Goal: Information Seeking & Learning: Learn about a topic

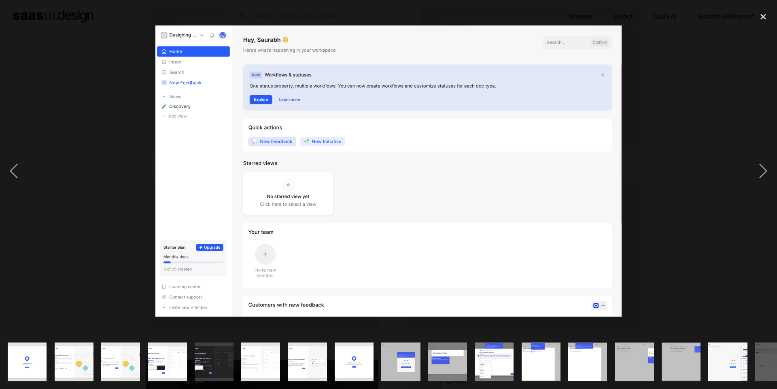
scroll to position [0, 319]
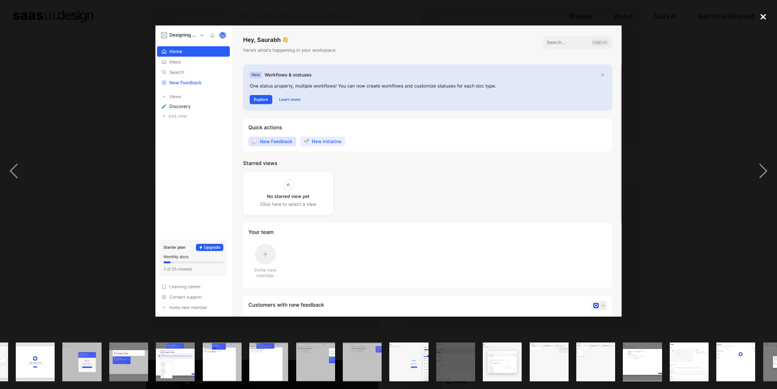
click at [758, 16] on div "close lightbox" at bounding box center [764, 17] width 28 height 18
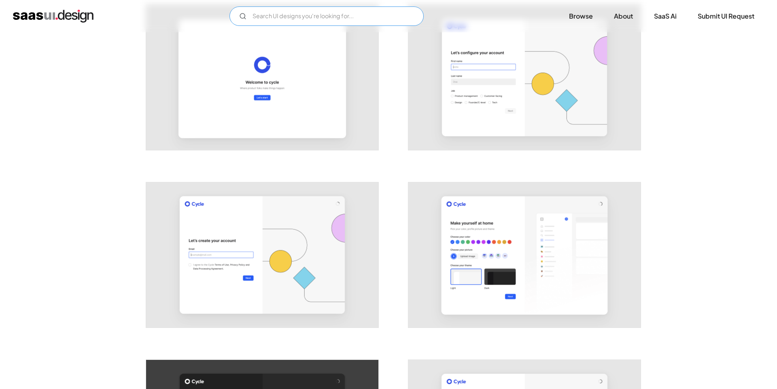
click at [327, 23] on input "Email Form" at bounding box center [327, 15] width 194 height 19
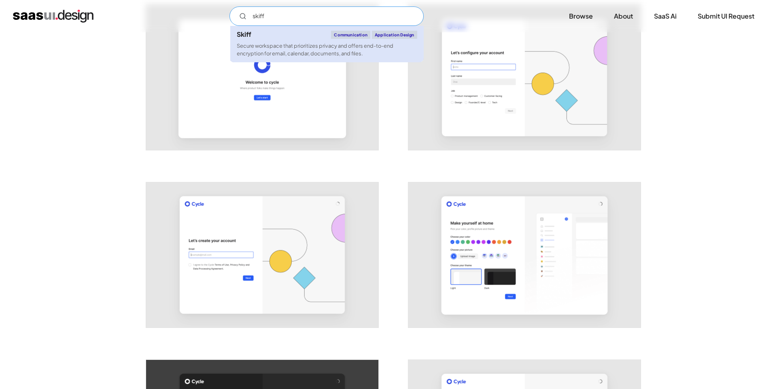
click at [285, 43] on div "Secure workspace that prioritizes privacy and offers end-to-end encryption for …" at bounding box center [327, 49] width 181 height 15
type input "skiff"
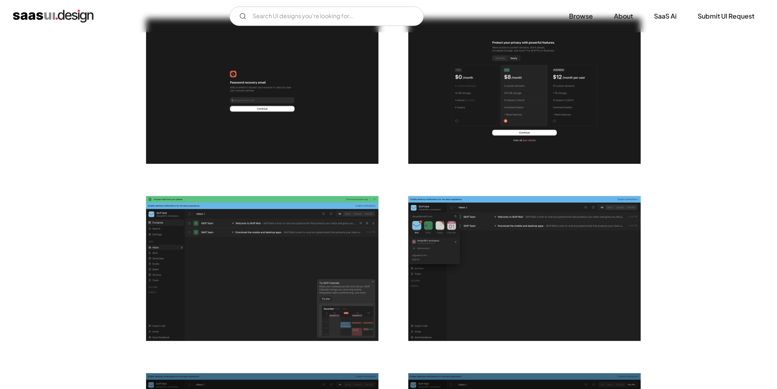
scroll to position [554, 0]
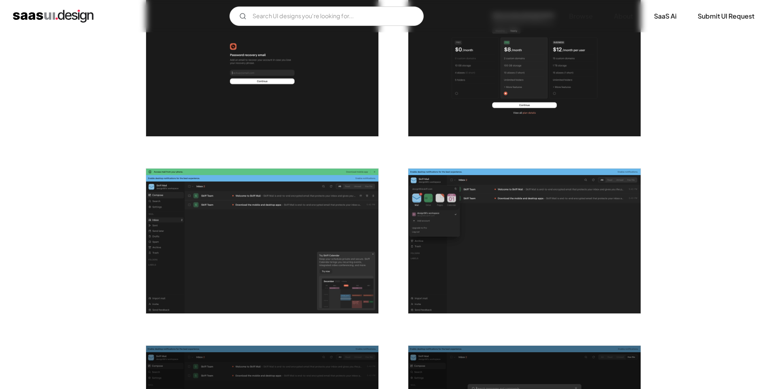
click at [226, 227] on img "open lightbox" at bounding box center [262, 241] width 232 height 145
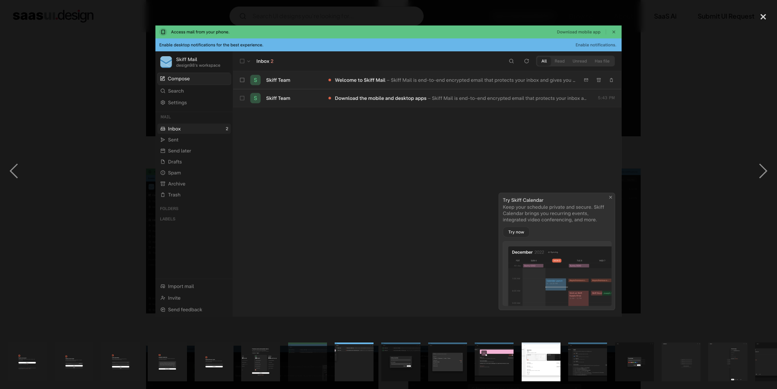
click at [199, 157] on img at bounding box center [388, 171] width 466 height 291
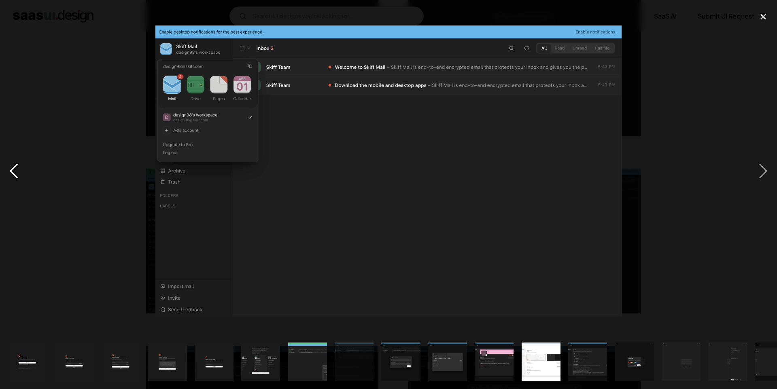
click at [8, 172] on div "previous image" at bounding box center [14, 171] width 28 height 327
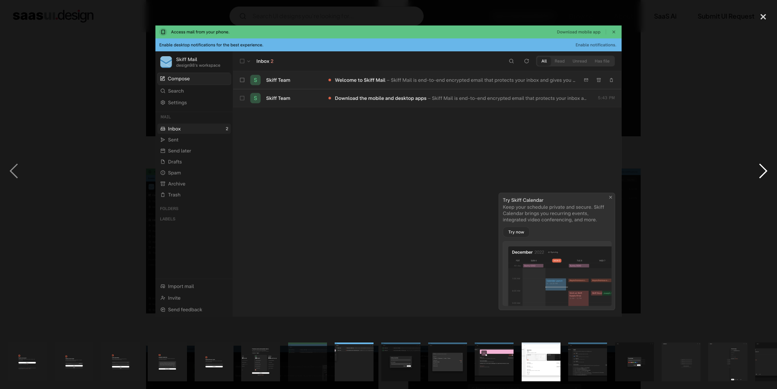
click at [763, 176] on div "next image" at bounding box center [764, 171] width 28 height 327
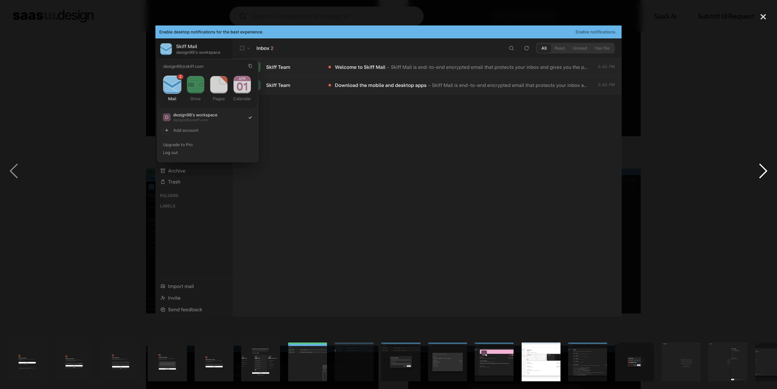
click at [763, 176] on div "next image" at bounding box center [764, 171] width 28 height 327
